Goal: Task Accomplishment & Management: Manage account settings

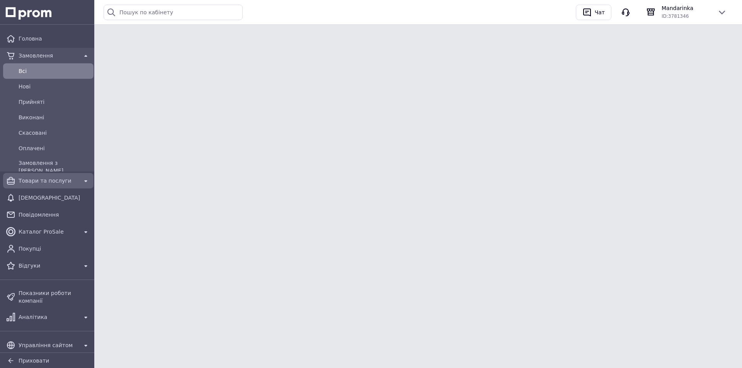
click at [56, 179] on span "Товари та послуги" at bounding box center [48, 181] width 59 height 8
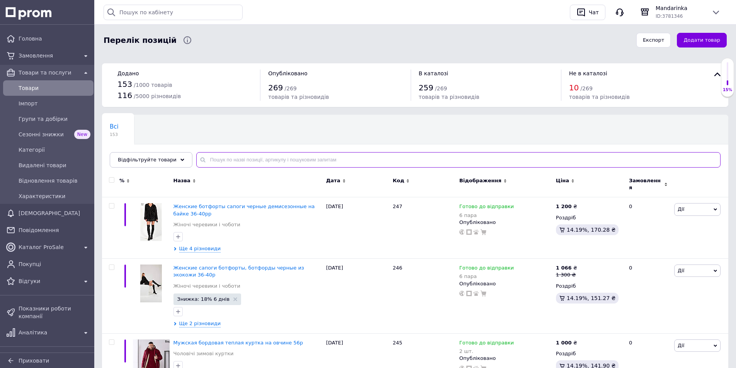
click at [250, 157] on input "text" at bounding box center [458, 159] width 524 height 15
type input "пальто"
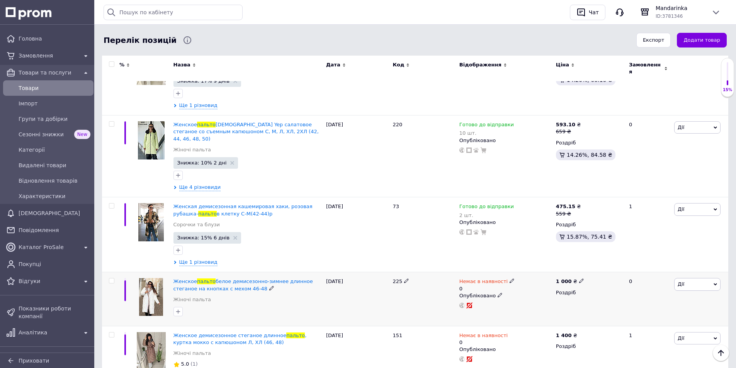
scroll to position [270, 0]
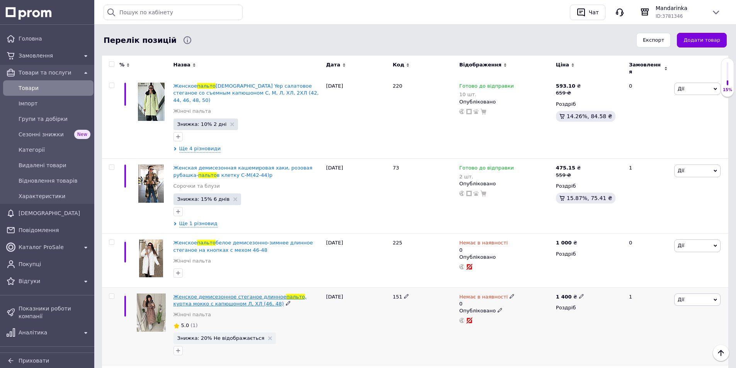
click at [230, 294] on span "Женское демисезонное стеганое длинное" at bounding box center [229, 297] width 113 height 6
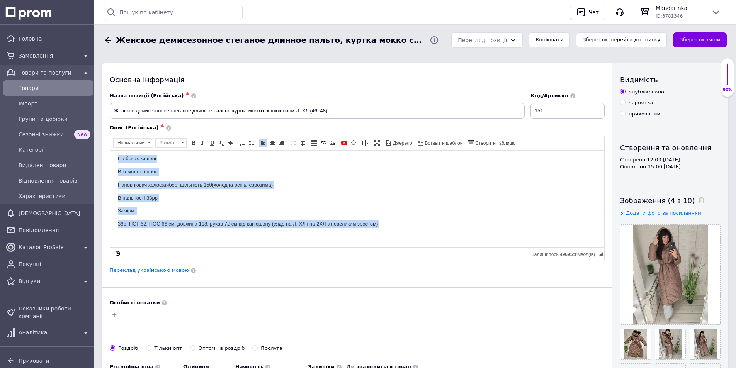
scroll to position [58, 0]
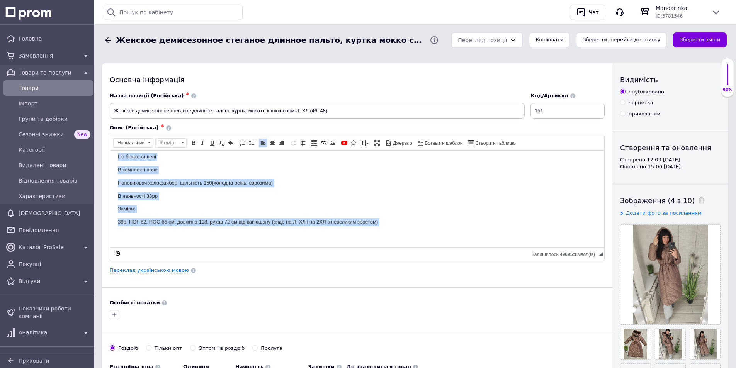
drag, startPoint x: 114, startPoint y: 160, endPoint x: 399, endPoint y: 414, distance: 381.8
click at [289, 247] on html "*Жіноче пальто єврозима* Колір мокко Довжина максі Зручний капюшон По боках киш…" at bounding box center [357, 170] width 494 height 154
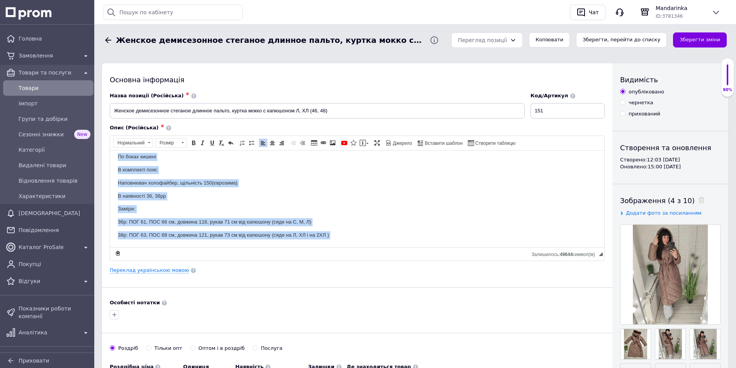
scroll to position [71, 0]
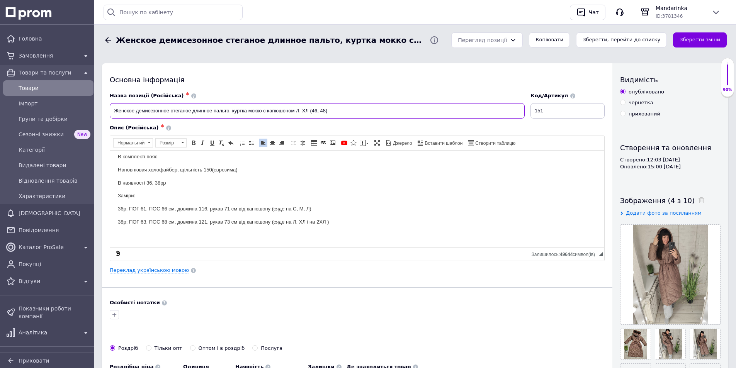
click at [296, 111] on input "Женское демисезонное стеганое длинное пальто, куртка мокко с капюшоном Л, ХЛ (4…" at bounding box center [317, 110] width 415 height 15
click at [302, 110] on input "Женское демисезонное стеганое длинное пальто, куртка мокко с капюшоном Л, ХЛ (4…" at bounding box center [317, 110] width 415 height 15
click at [294, 111] on input "Женское демисезонное стеганое длинное пальто, куртка мокко с капюшоном Л, ХЛ (4…" at bounding box center [317, 110] width 415 height 15
click at [337, 109] on input "Женское демисезонное стеганое длинное пальто, куртка мокко с капюшоном оверсайз…" at bounding box center [317, 110] width 415 height 15
click at [350, 110] on input "Женское демисезонное стеганое длинное пальто, куртка мокко с капюшоном оверсайз…" at bounding box center [317, 110] width 415 height 15
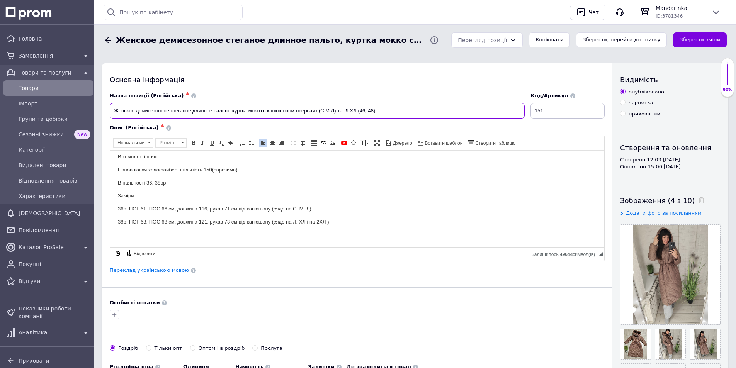
click at [356, 110] on input "Женское демисезонное стеганое длинное пальто, куртка мокко с капюшоном оверсайз…" at bounding box center [317, 110] width 415 height 15
click at [345, 110] on input "Женское демисезонное стеганое длинное пальто, куртка мокко с капюшоном оверсайз…" at bounding box center [317, 110] width 415 height 15
drag, startPoint x: 391, startPoint y: 110, endPoint x: 377, endPoint y: 109, distance: 13.9
click at [377, 109] on input "Женское демисезонное стеганое длинное пальто, куртка мокко с капюшоном оверсайз…" at bounding box center [317, 110] width 415 height 15
click at [346, 109] on input "Женское демисезонное стеганое длинное пальто, куртка мокко с капюшоном оверсайз…" at bounding box center [317, 110] width 415 height 15
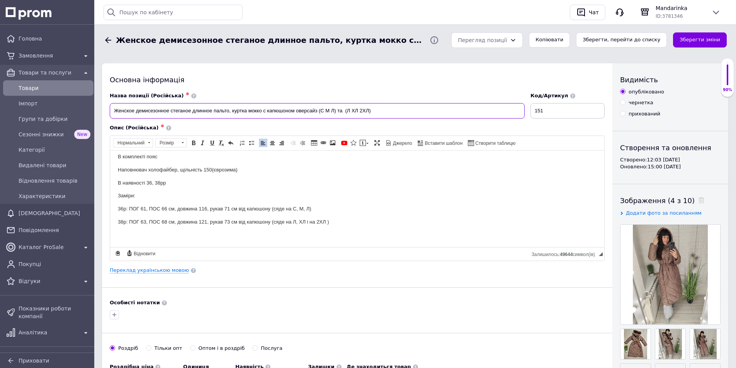
drag, startPoint x: 378, startPoint y: 112, endPoint x: 322, endPoint y: 109, distance: 55.7
click at [322, 109] on input "Женское демисезонное стеганое длинное пальто, куртка мокко с капюшоном оверсайз…" at bounding box center [317, 110] width 415 height 15
type input "Женское демисезонное стеганое длинное пальто, куртка мокко с капюшоном оверсайз…"
click at [134, 271] on link "Переклад українською мовою" at bounding box center [149, 270] width 79 height 6
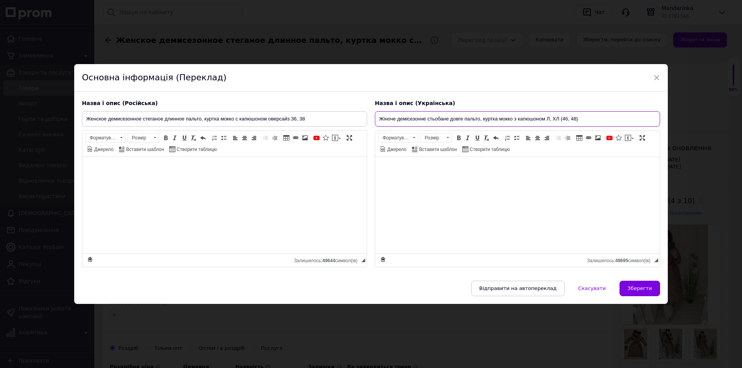
drag, startPoint x: 596, startPoint y: 121, endPoint x: 547, endPoint y: 119, distance: 48.7
click at [547, 119] on input "Жіноче демісезонне стьобане довге пальто, куртка мокко з капюшоном Л, ХЛ (46, 4…" at bounding box center [517, 118] width 285 height 15
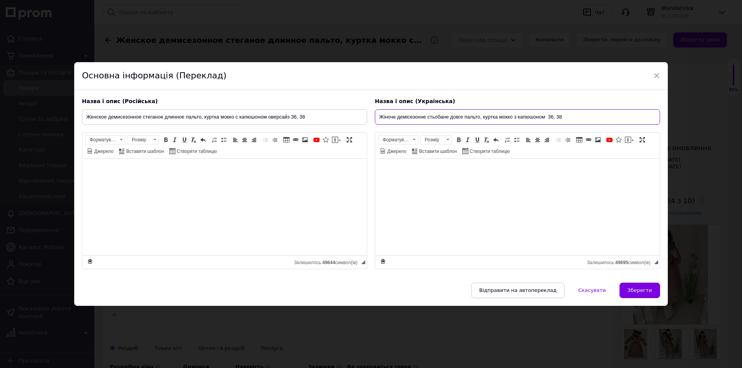
type input "Жіноче демісезонне стьобане довге пальто, куртка мокко з капюшоном 36, 38"
click at [323, 120] on input "Женское демисезонное стеганое длинное пальто, куртка мокко с капюшоном оверсайз…" at bounding box center [224, 116] width 285 height 15
type input "Женское демисезонное стеганое длинное пальто, куртка мокко с капюшоном оверсайз…"
click at [571, 119] on input "Жіноче демісезонне стьобане довге пальто, куртка мокко з капюшоном 36, 38" at bounding box center [517, 116] width 285 height 15
type input "Жіноче демісезонне стьобане довге пальто, куртка мокко з капюшоном 36, 38 (С, М…"
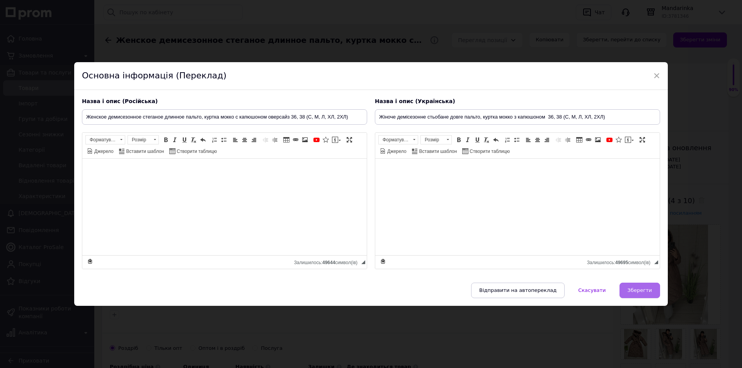
click at [638, 293] on span "Зберегти" at bounding box center [639, 290] width 24 height 6
type input "Женское демисезонное стеганое длинное пальто, куртка мокко с капюшоном оверсайз…"
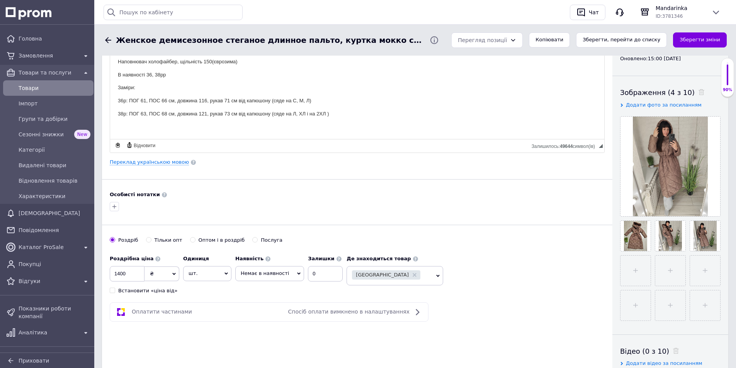
scroll to position [155, 0]
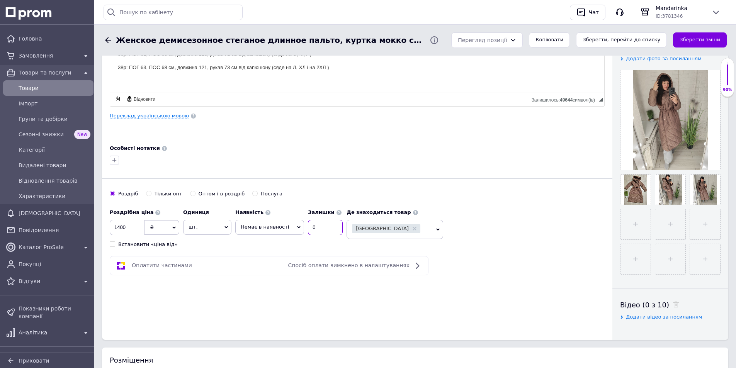
drag, startPoint x: 320, startPoint y: 222, endPoint x: 303, endPoint y: 222, distance: 17.0
click at [308, 222] on input "0" at bounding box center [325, 227] width 35 height 15
type input "2"
click at [266, 224] on span "Немає в наявності" at bounding box center [265, 227] width 48 height 6
click at [269, 261] on li "Готово до відправки" at bounding box center [270, 265] width 68 height 11
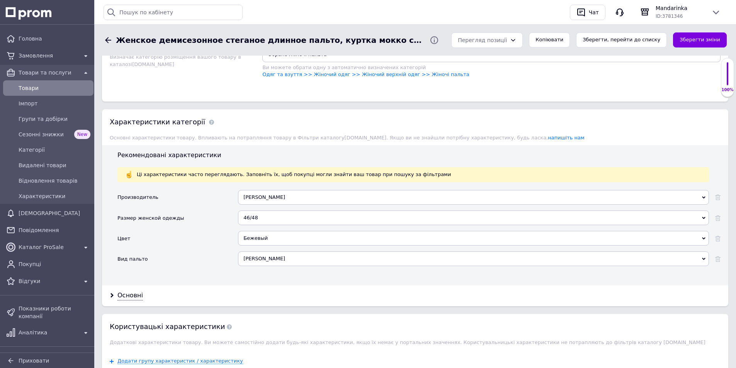
scroll to position [657, 0]
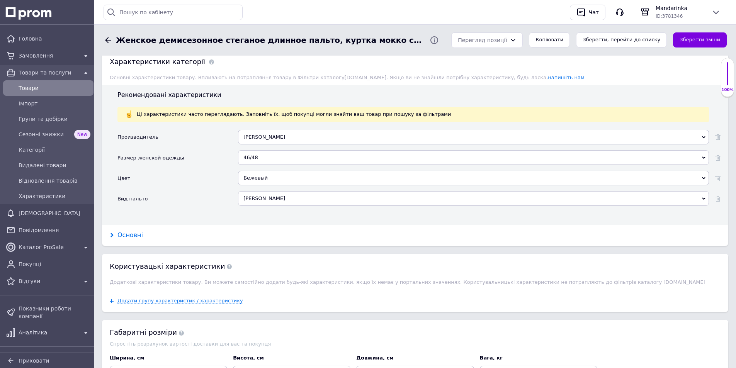
click at [131, 231] on div "Основні" at bounding box center [129, 235] width 25 height 9
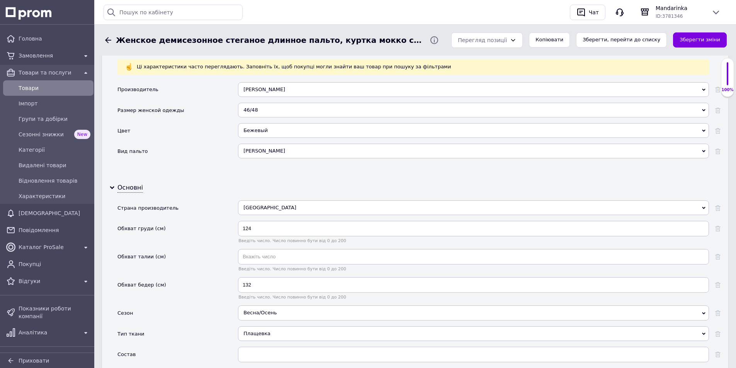
scroll to position [710, 0]
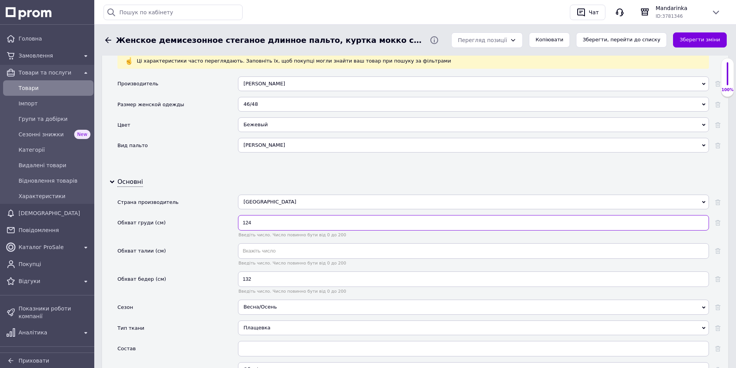
click at [277, 215] on input "124" at bounding box center [473, 222] width 471 height 15
type input "126"
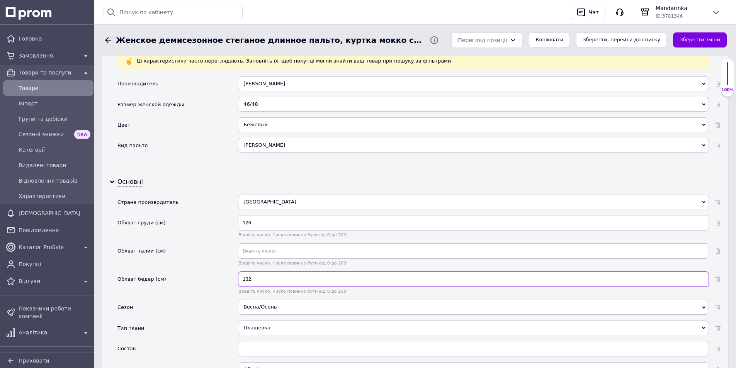
click at [262, 273] on input "132" at bounding box center [473, 279] width 471 height 15
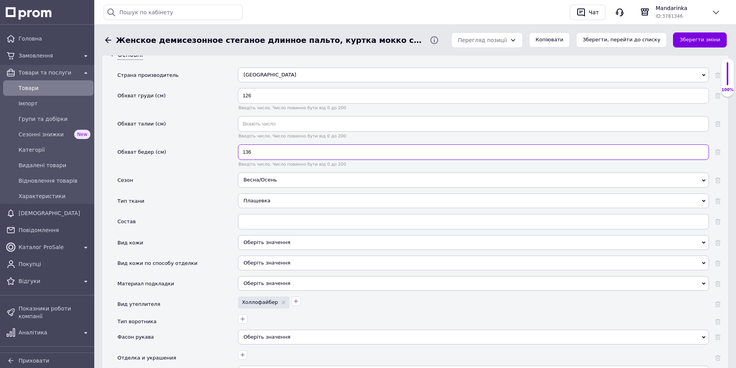
scroll to position [865, 0]
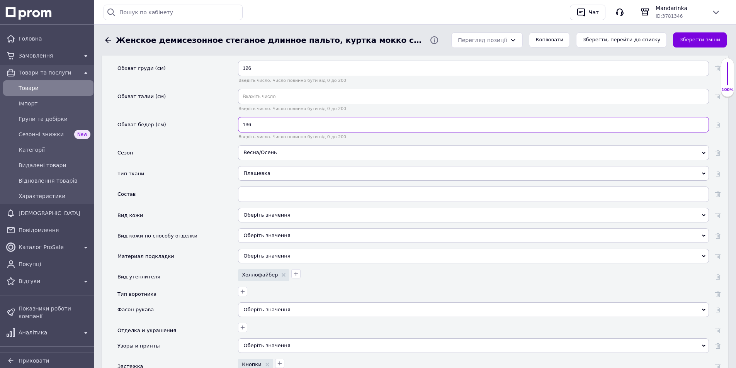
type input "136"
click at [267, 146] on div "Весна/Осень" at bounding box center [473, 152] width 471 height 15
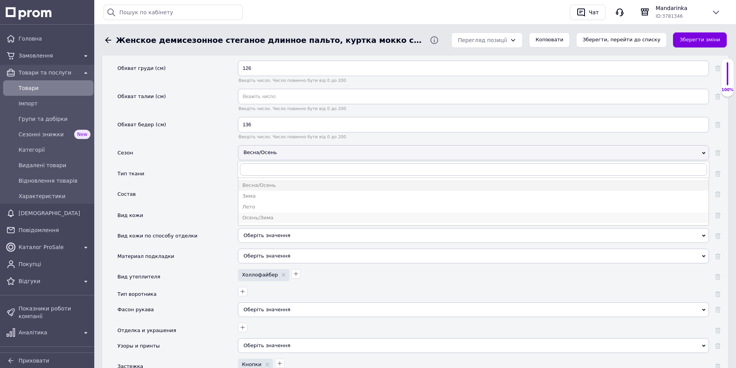
click at [263, 214] on div "Осень/Зима" at bounding box center [473, 217] width 462 height 7
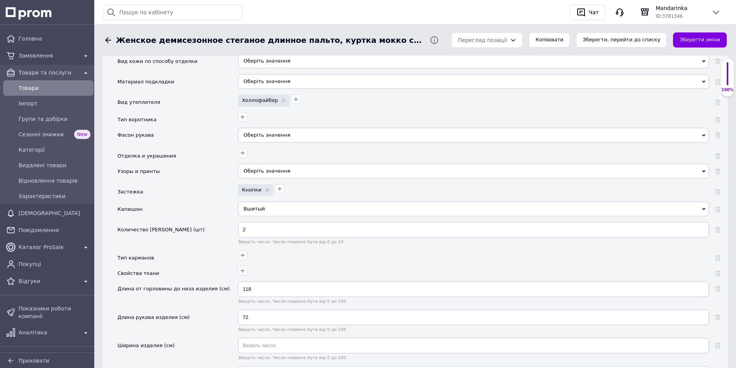
scroll to position [1044, 0]
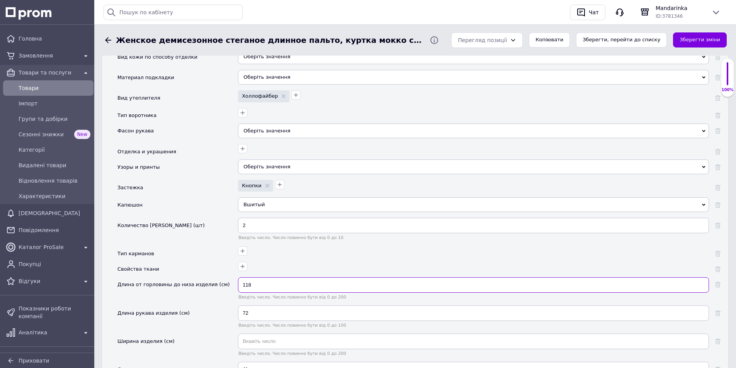
drag, startPoint x: 264, startPoint y: 277, endPoint x: 219, endPoint y: 277, distance: 44.4
click at [219, 277] on div "Длина от горловины до низа изделия (см) 118 Введіть число. Число повинно бути в…" at bounding box center [418, 291] width 603 height 28
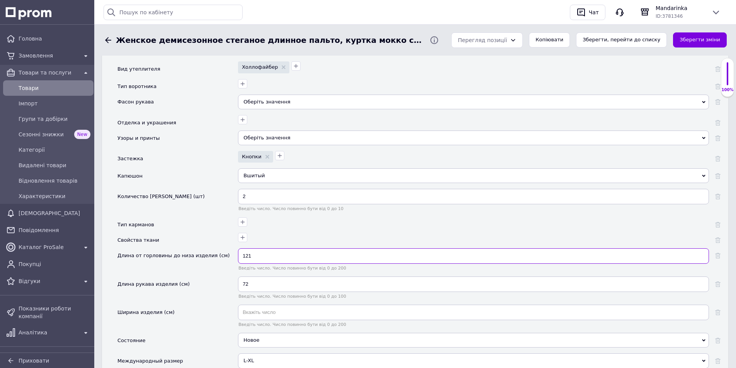
scroll to position [1121, 0]
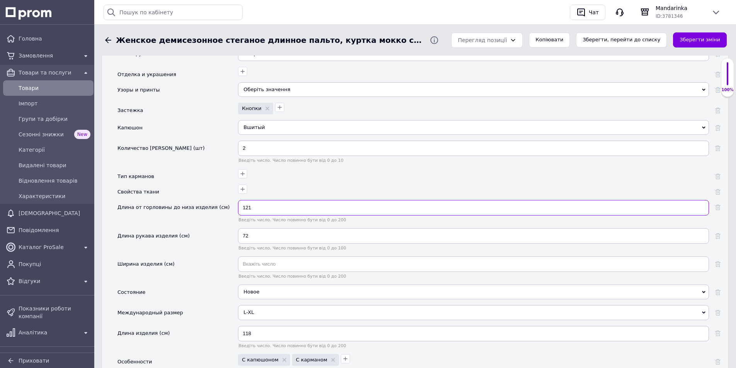
type input "121"
click at [259, 230] on input "72" at bounding box center [473, 235] width 471 height 15
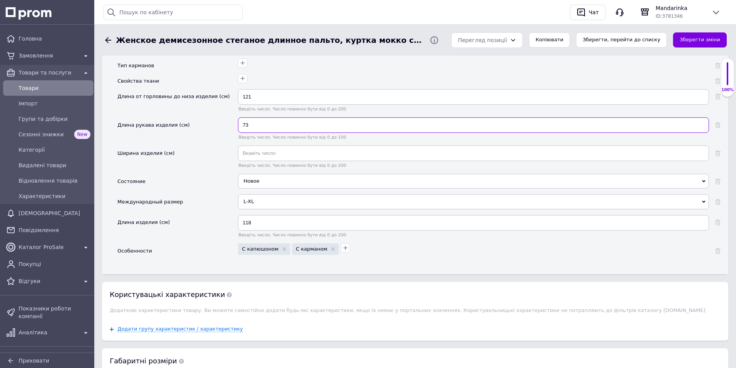
scroll to position [1237, 0]
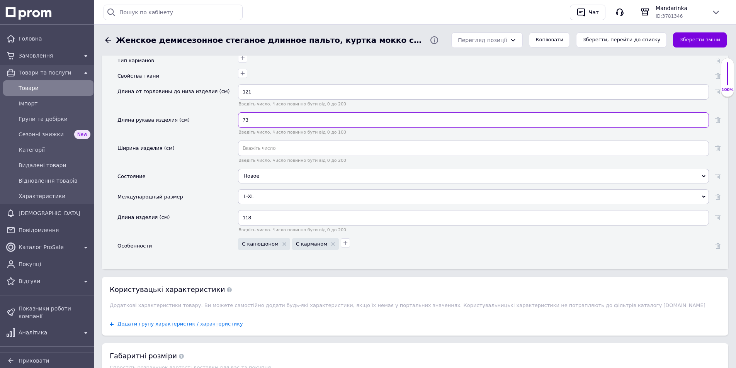
type input "73"
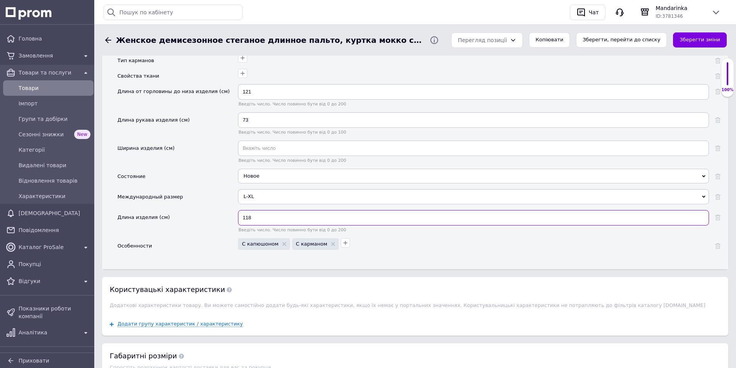
drag, startPoint x: 255, startPoint y: 212, endPoint x: 227, endPoint y: 211, distance: 28.2
click at [227, 211] on div "Длина изделия (см) 118 Введіть число. Число повинно бути від 0 до 200" at bounding box center [418, 224] width 603 height 28
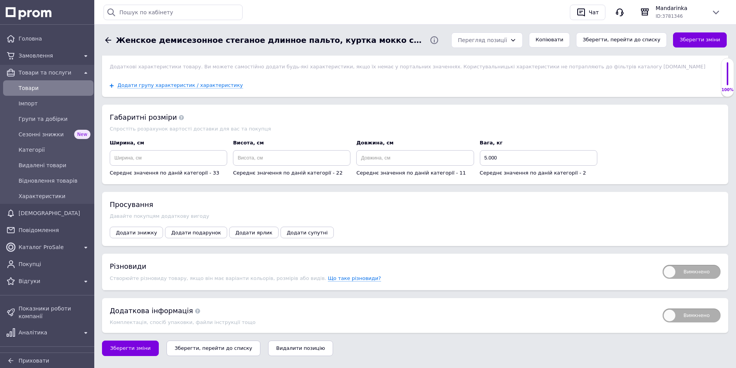
scroll to position [1482, 0]
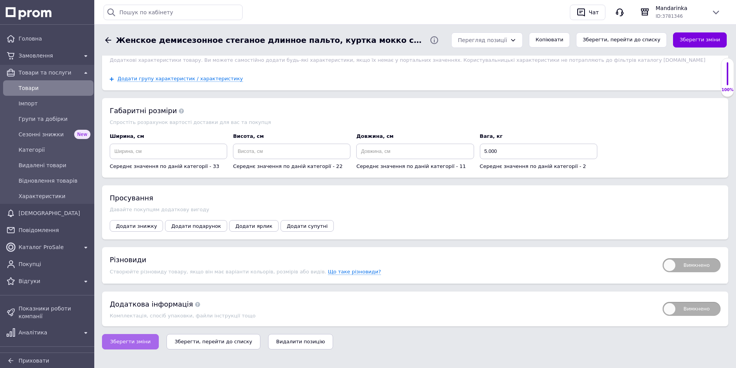
type input "121"
click at [132, 341] on button "Зберегти зміни" at bounding box center [130, 341] width 57 height 15
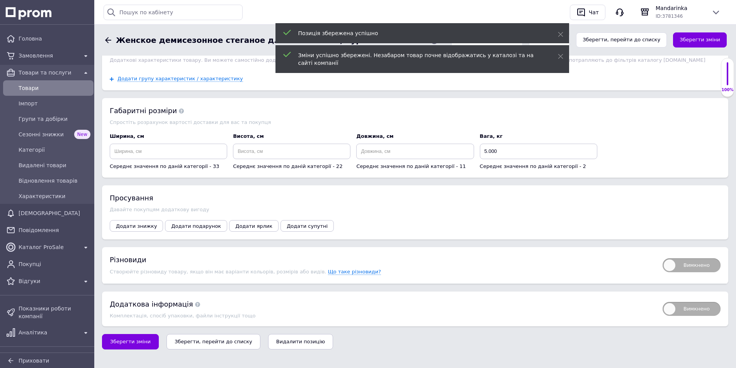
click at [672, 258] on span "Вимкнено" at bounding box center [692, 265] width 58 height 14
click at [663, 258] on input "Вимкнено" at bounding box center [660, 255] width 5 height 5
checkbox input "true"
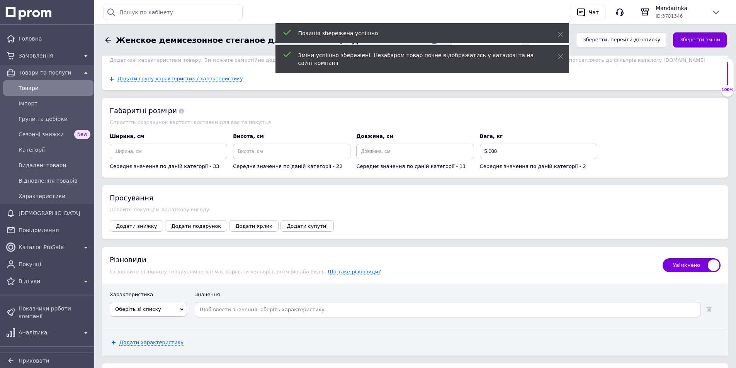
click at [178, 304] on span "Оберіть зі списку" at bounding box center [148, 309] width 77 height 15
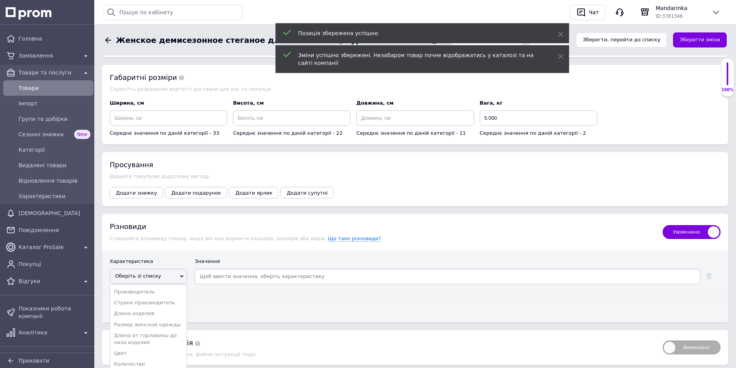
scroll to position [1559, 0]
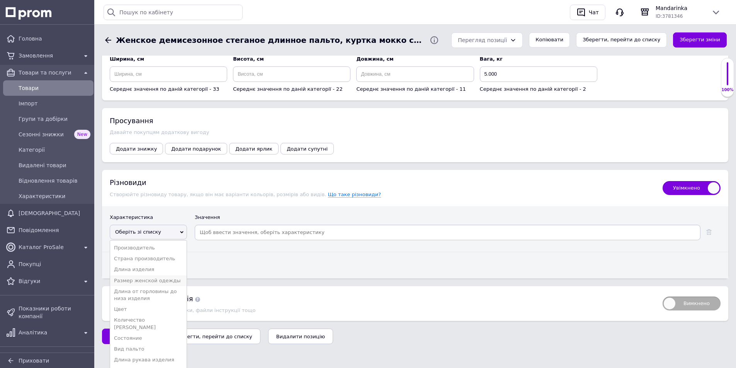
click at [150, 275] on li "Размер женской одежды" at bounding box center [148, 280] width 76 height 11
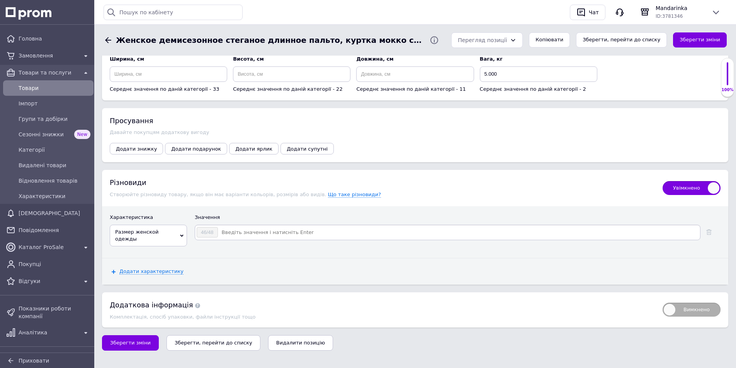
click at [227, 229] on input at bounding box center [458, 233] width 481 height 12
type input "44/"
click at [221, 241] on li "44/46" at bounding box center [447, 246] width 505 height 11
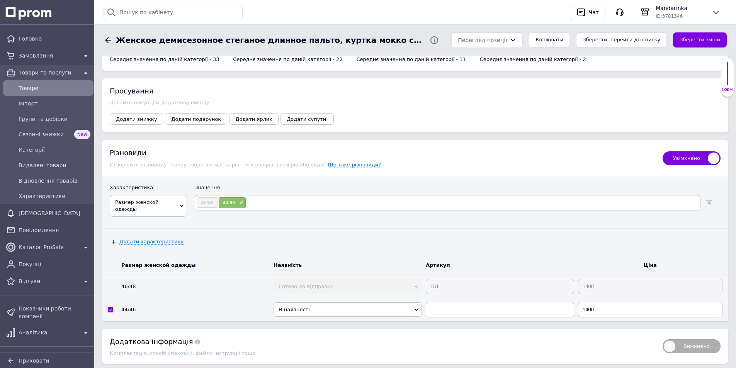
scroll to position [1627, 0]
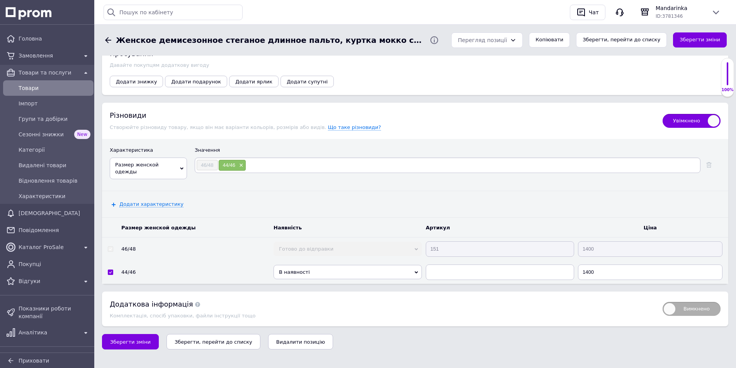
click at [312, 265] on span "В наявності" at bounding box center [348, 272] width 148 height 14
click at [305, 301] on li "Готово до відправки" at bounding box center [348, 305] width 148 height 10
click at [440, 265] on input "text" at bounding box center [500, 272] width 148 height 15
type input "151"
click at [130, 339] on span "Зберегти зміни" at bounding box center [130, 342] width 41 height 6
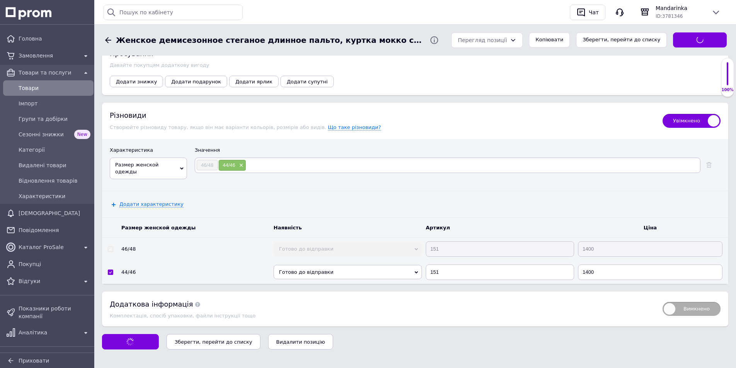
scroll to position [1596, 0]
